Goal: Use online tool/utility: Use online tool/utility

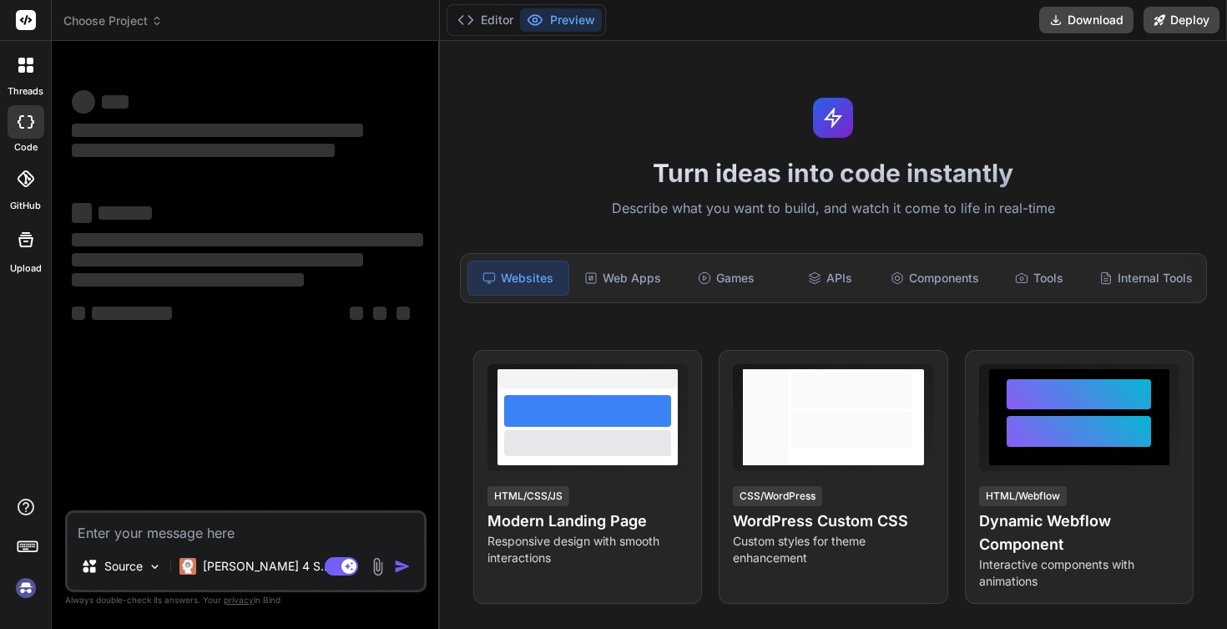
type textarea "x"
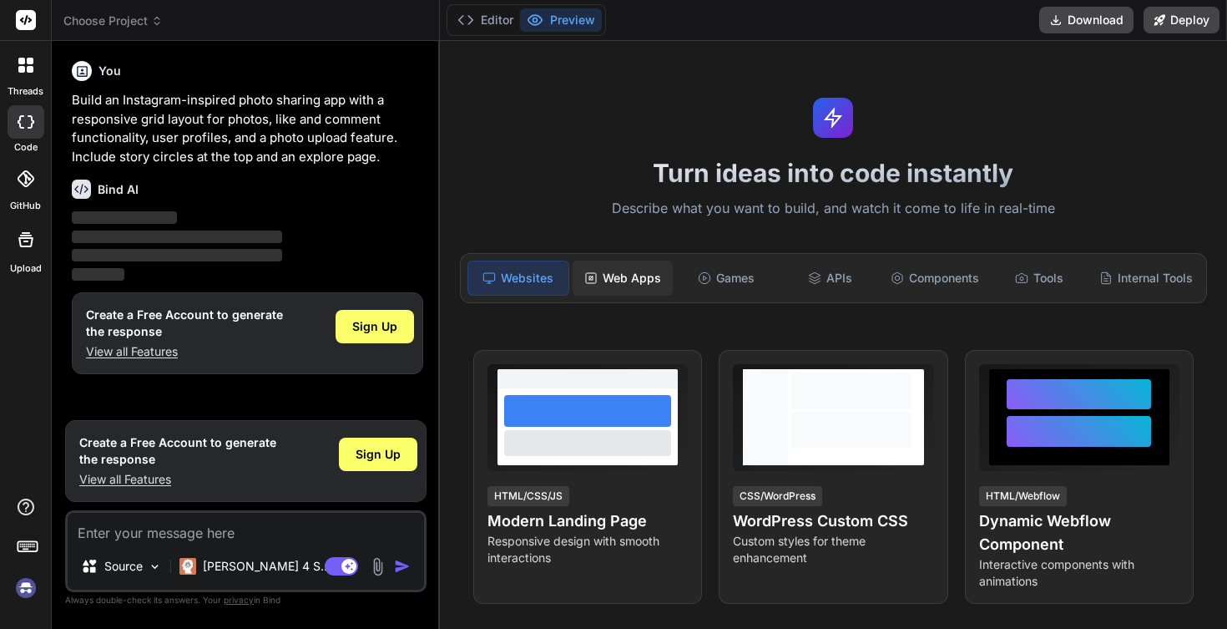
click at [617, 290] on div "Web Apps" at bounding box center [623, 277] width 100 height 35
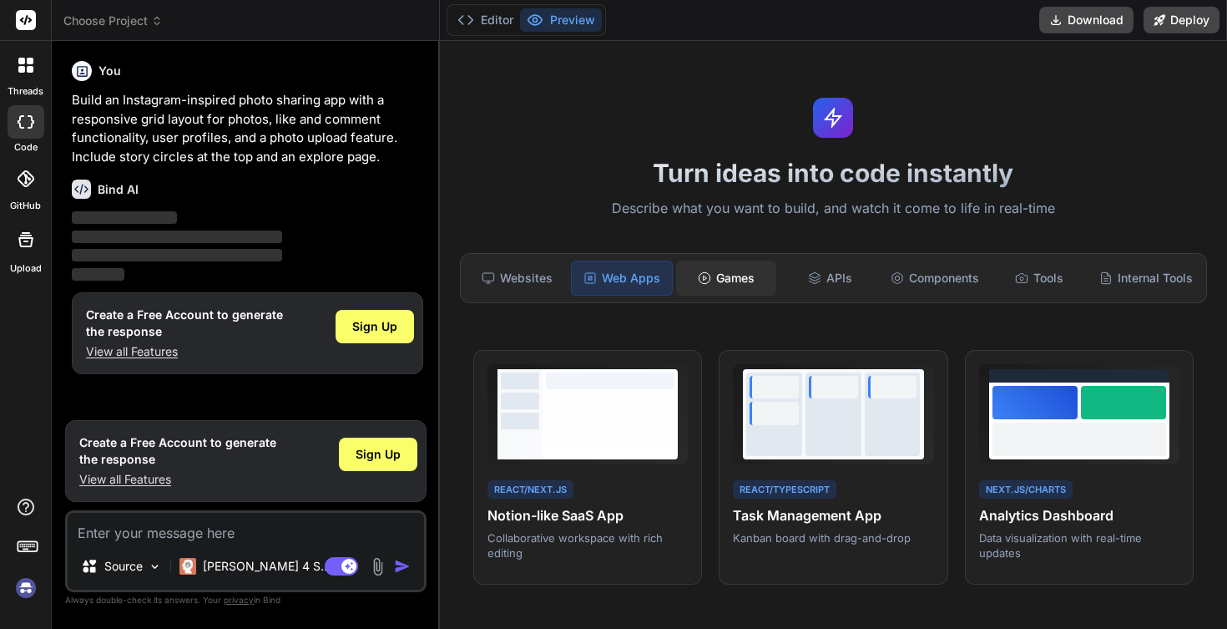
click at [722, 283] on div "Games" at bounding box center [726, 277] width 100 height 35
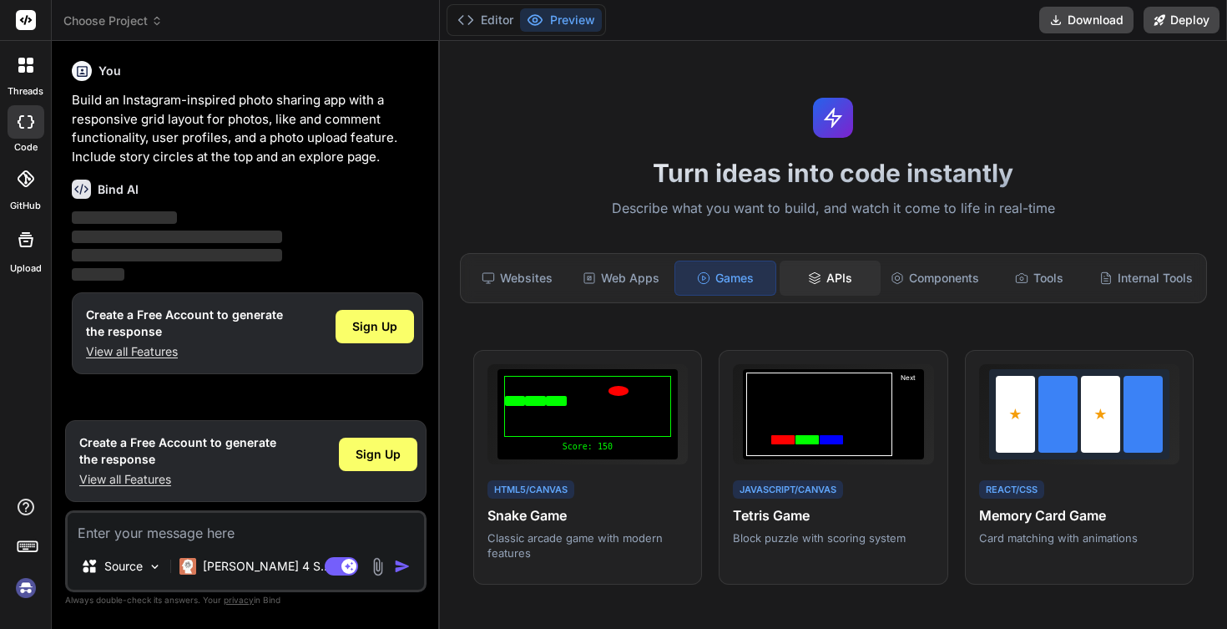
click at [807, 285] on div "APIs" at bounding box center [830, 277] width 100 height 35
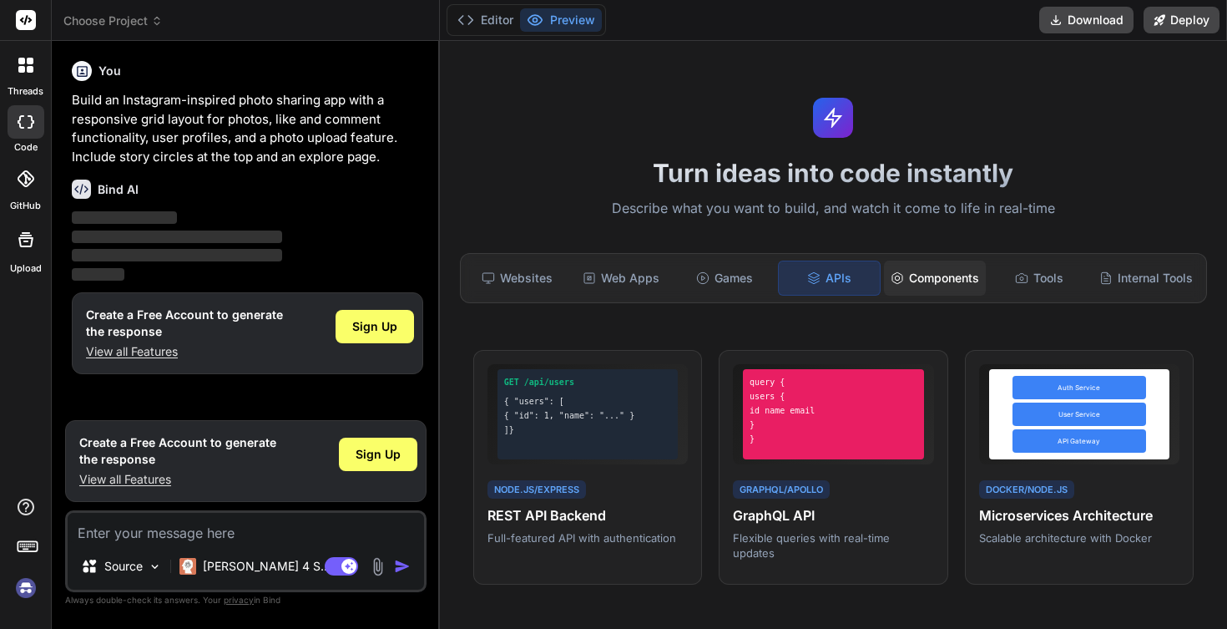
click at [933, 280] on div "Components" at bounding box center [935, 277] width 102 height 35
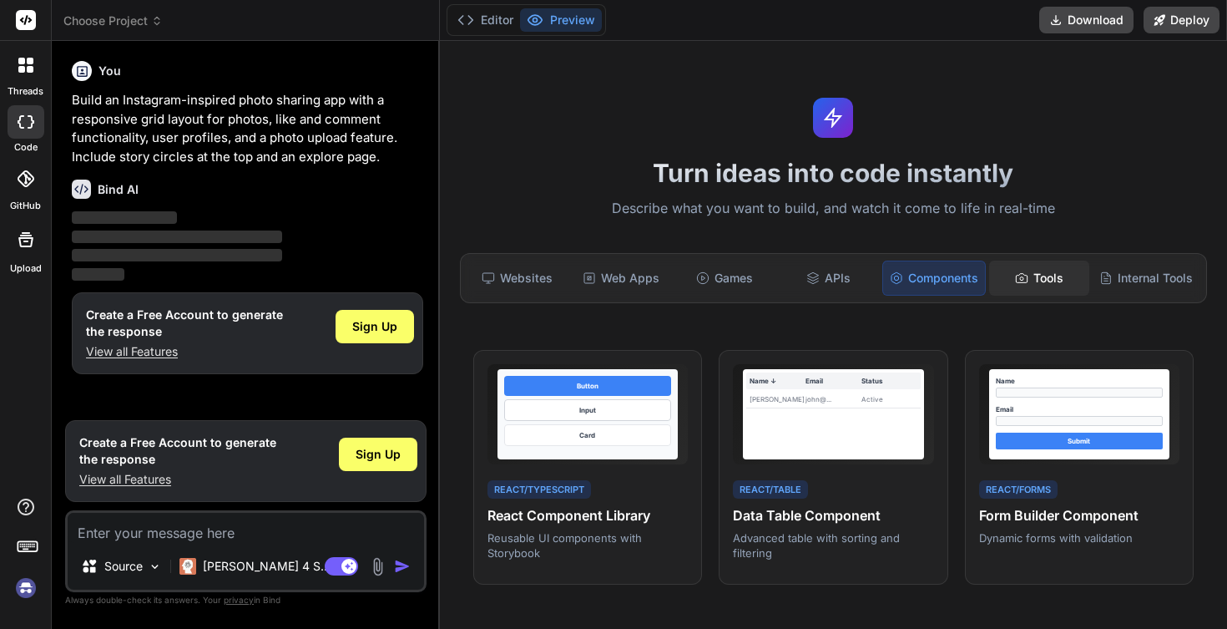
click at [1034, 281] on div "Tools" at bounding box center [1039, 277] width 100 height 35
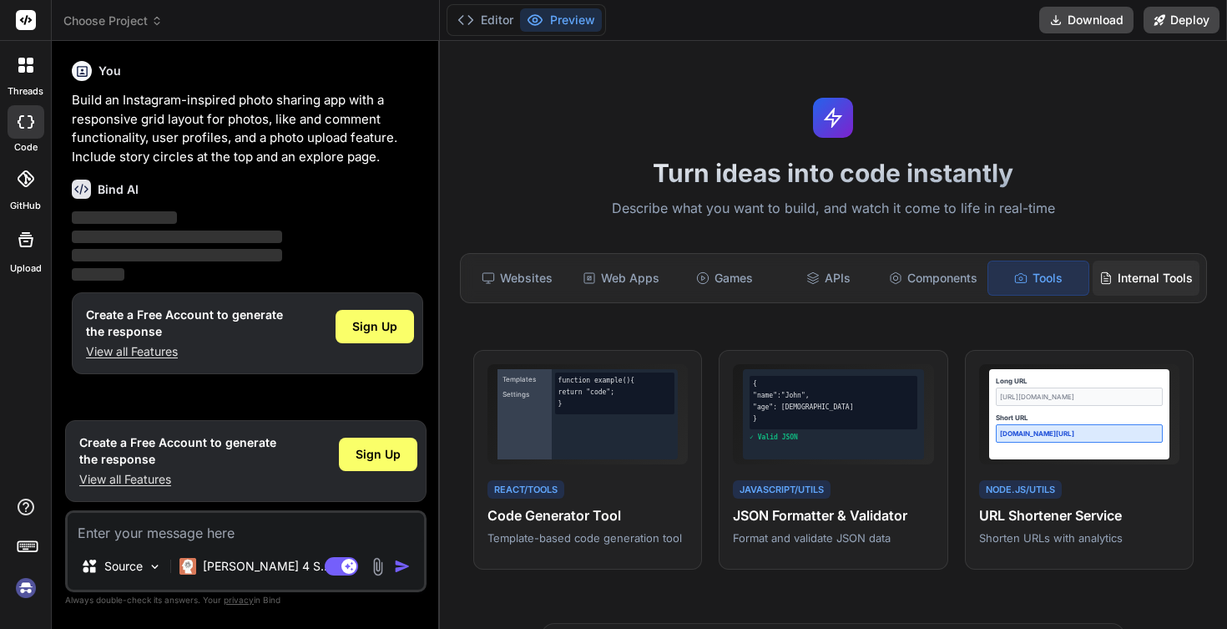
click at [1122, 271] on div "Internal Tools" at bounding box center [1146, 277] width 107 height 35
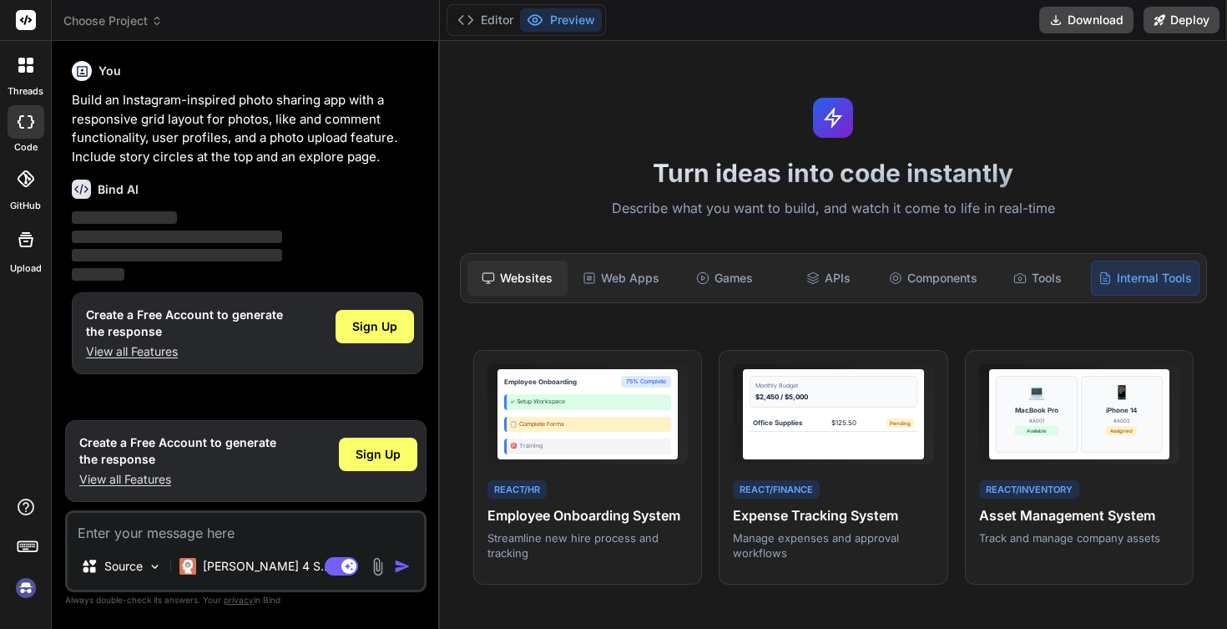
click at [530, 292] on div "Websites" at bounding box center [517, 277] width 100 height 35
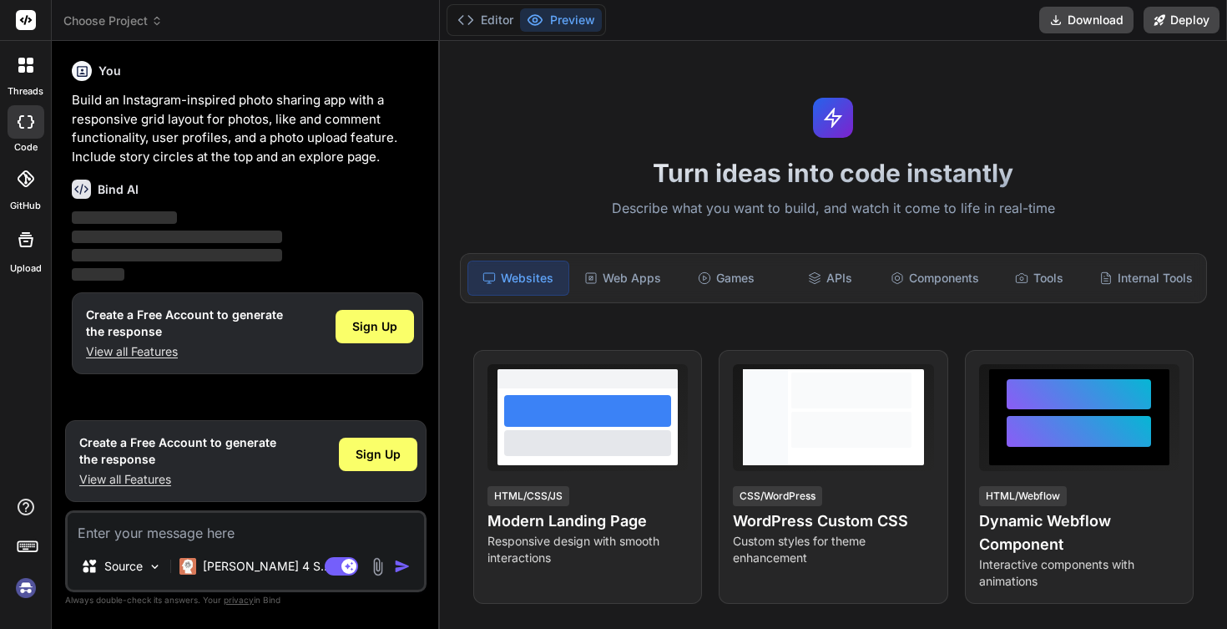
click at [80, 191] on icon at bounding box center [81, 189] width 14 height 10
click at [117, 232] on span "‌" at bounding box center [177, 236] width 210 height 13
click at [497, 28] on button "Editor" at bounding box center [485, 19] width 69 height 23
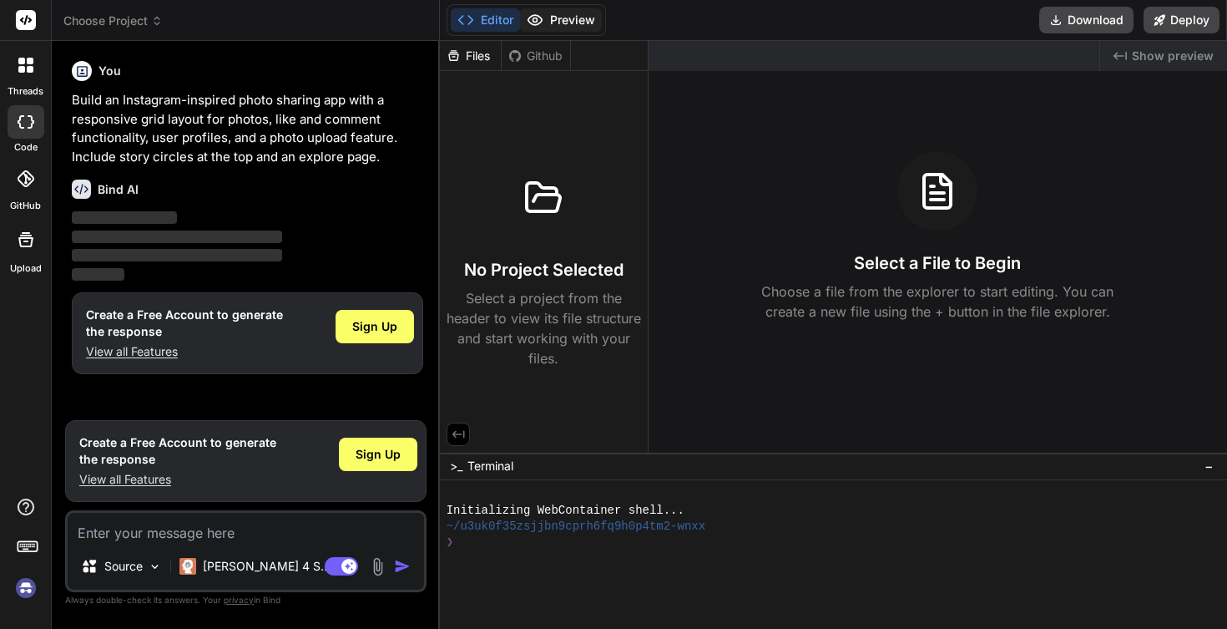
click at [549, 15] on button "Preview" at bounding box center [561, 19] width 82 height 23
